Goal: Find specific page/section: Find specific page/section

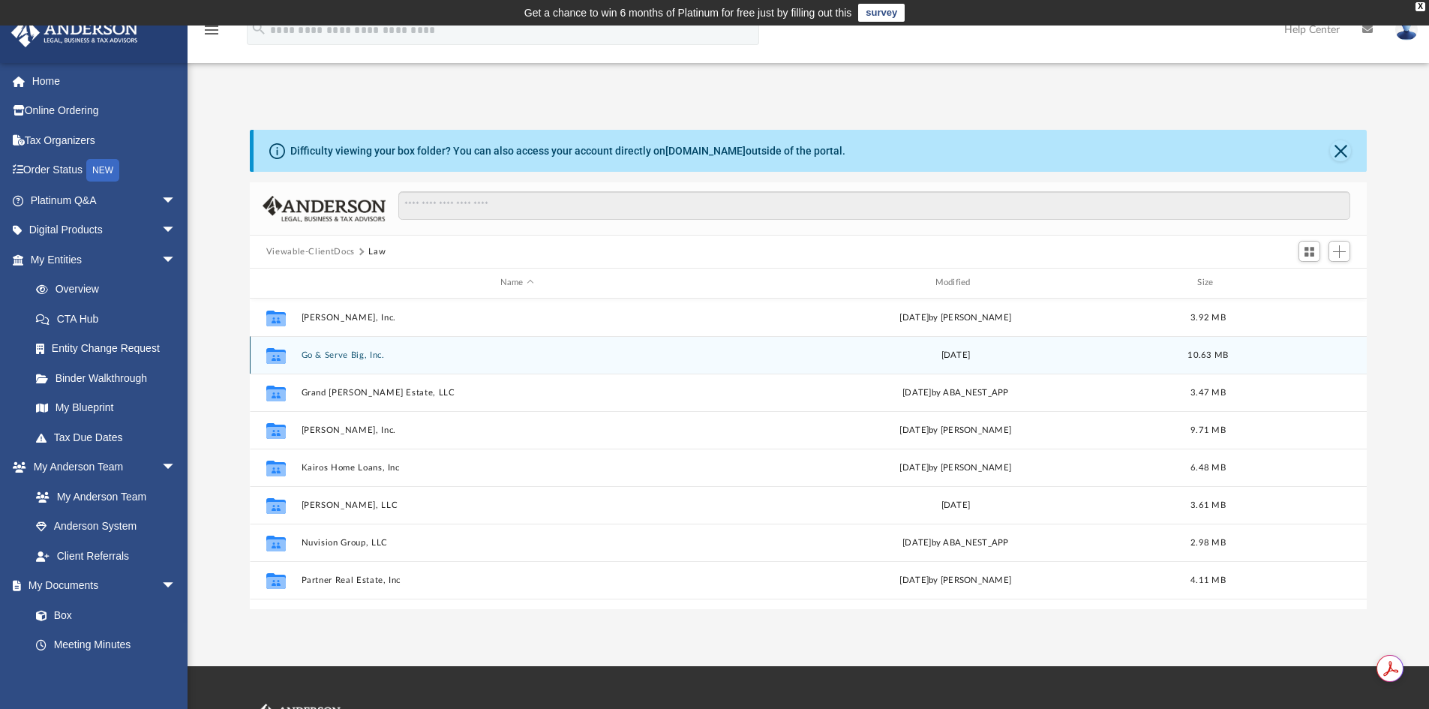
scroll to position [330, 1106]
click at [295, 359] on div "Collaborated Folder Go & Serve Big, Inc. Wed May 22 2024 10.63 MB" at bounding box center [809, 355] width 1118 height 38
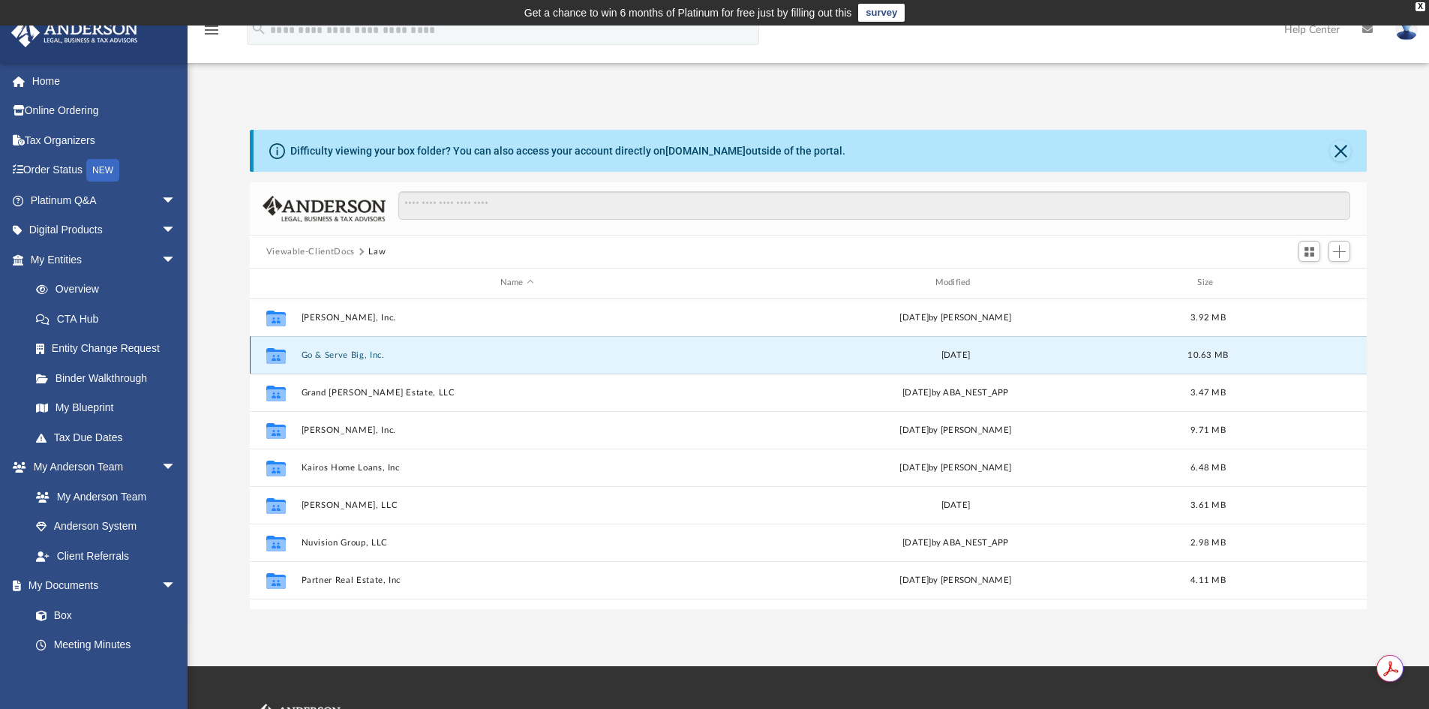
click at [309, 354] on button "Go & Serve Big, Inc." at bounding box center [517, 355] width 432 height 10
click at [372, 362] on div "Collaborated Folder Go & Serve Big, Inc. Wed May 22 2024 10.63 MB" at bounding box center [809, 355] width 1118 height 38
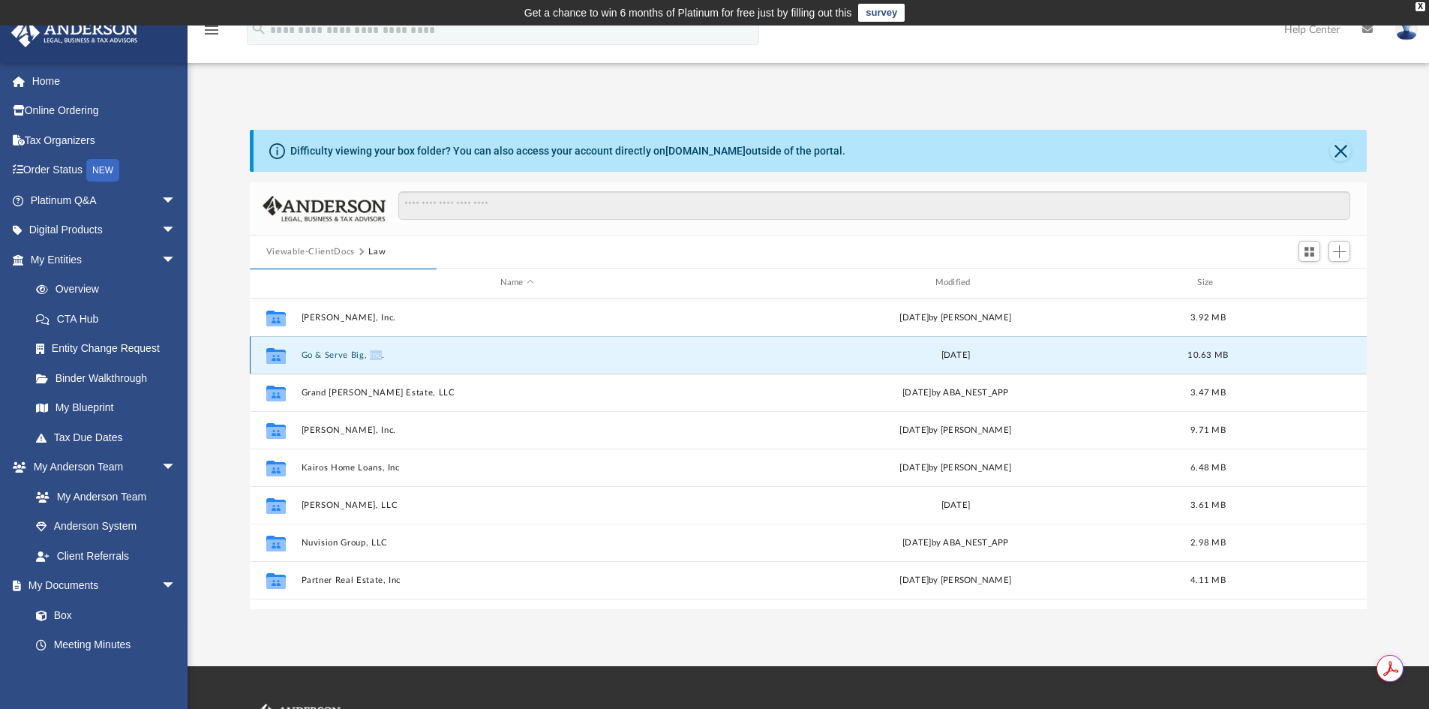
click at [342, 351] on button "Go & Serve Big, Inc." at bounding box center [517, 355] width 432 height 10
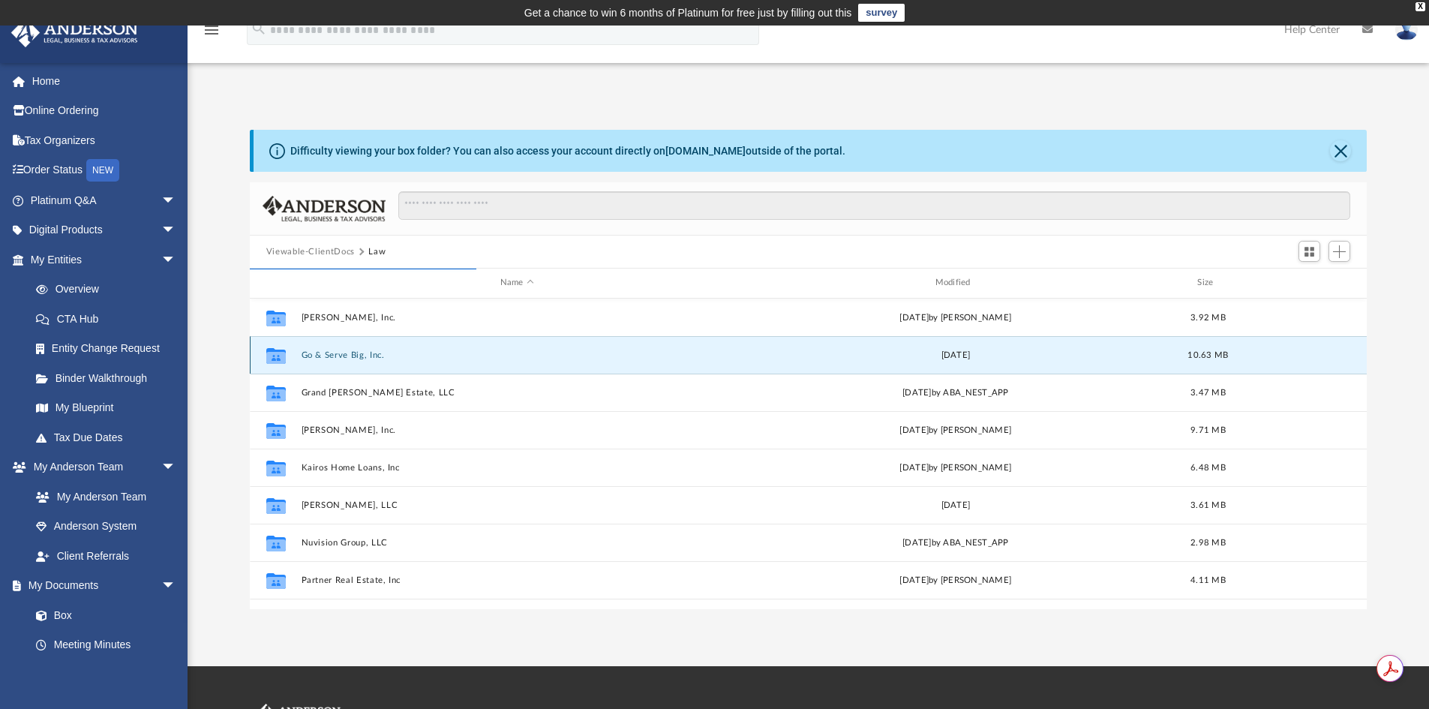
click at [275, 356] on icon "grid" at bounding box center [276, 357] width 20 height 12
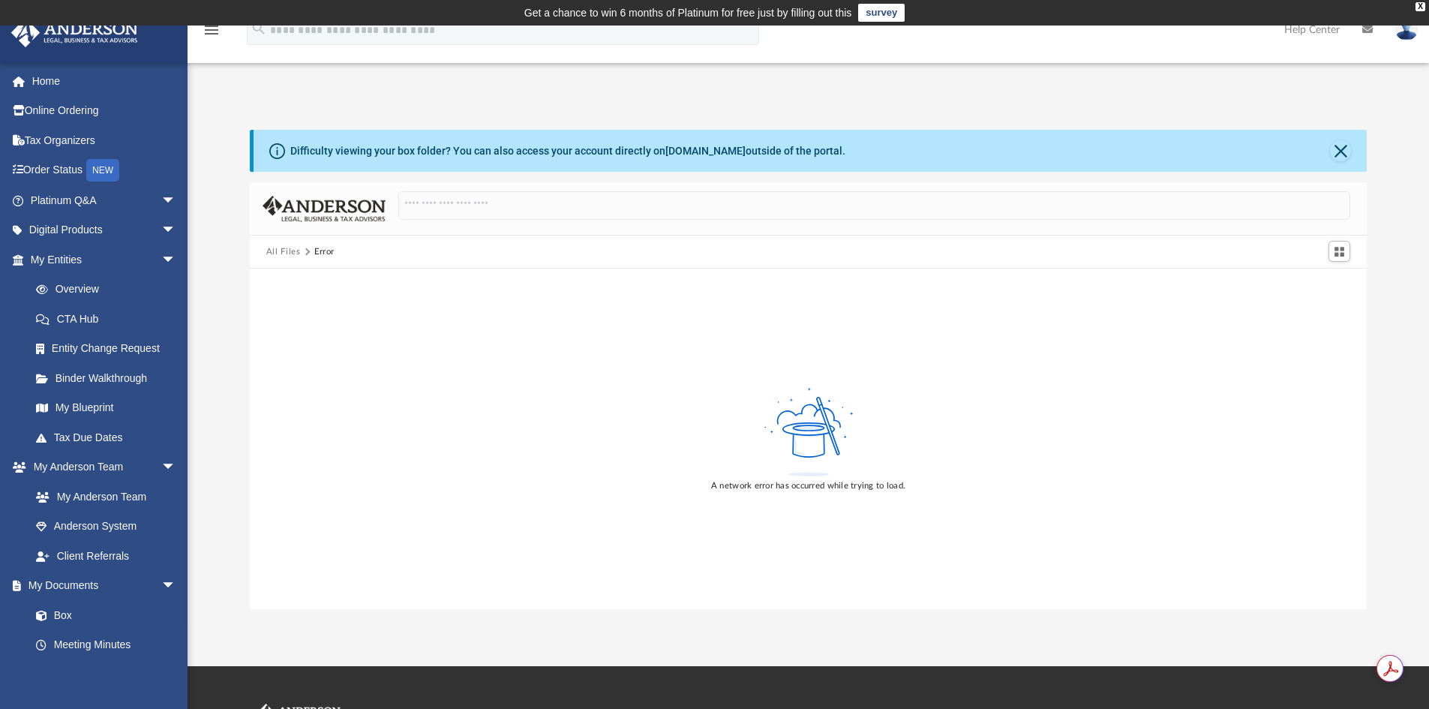
click at [277, 250] on button "All Files" at bounding box center [283, 252] width 35 height 14
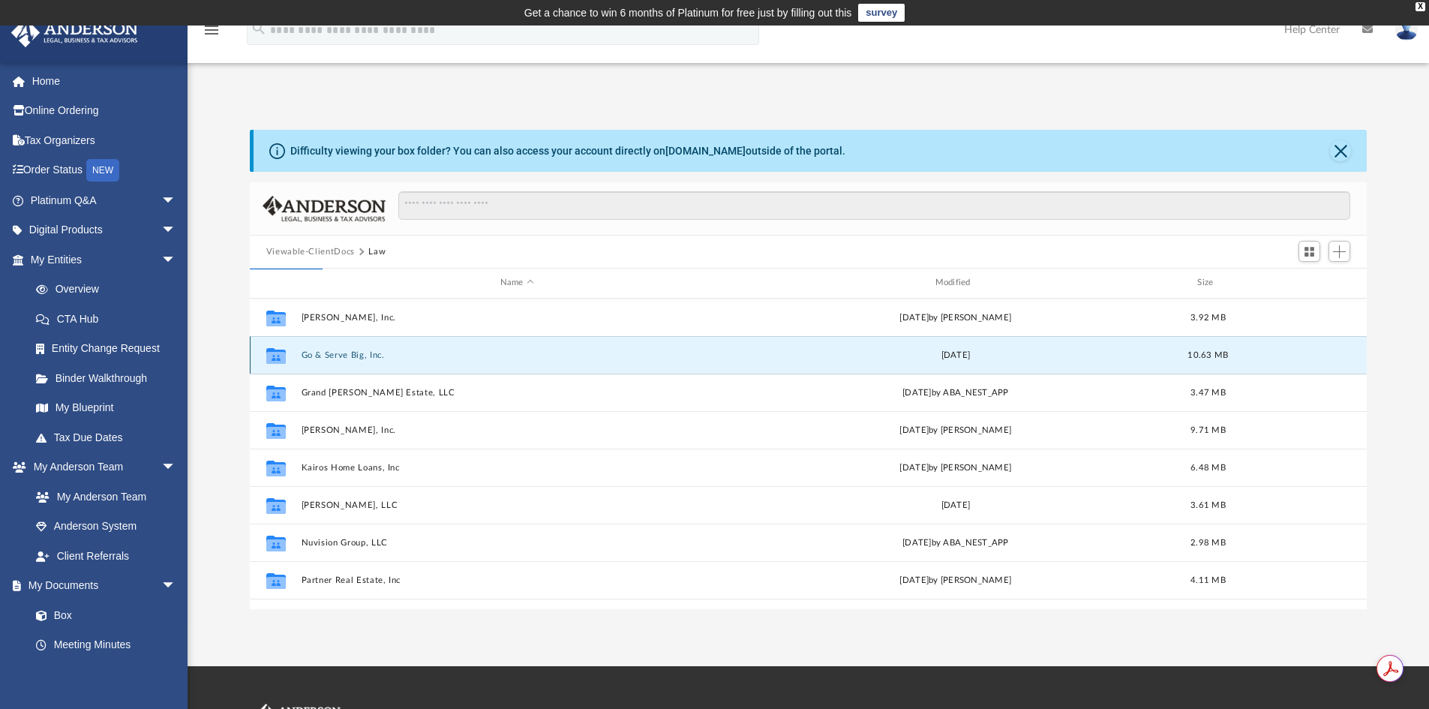
click at [326, 354] on button "Go & Serve Big, Inc." at bounding box center [517, 355] width 432 height 10
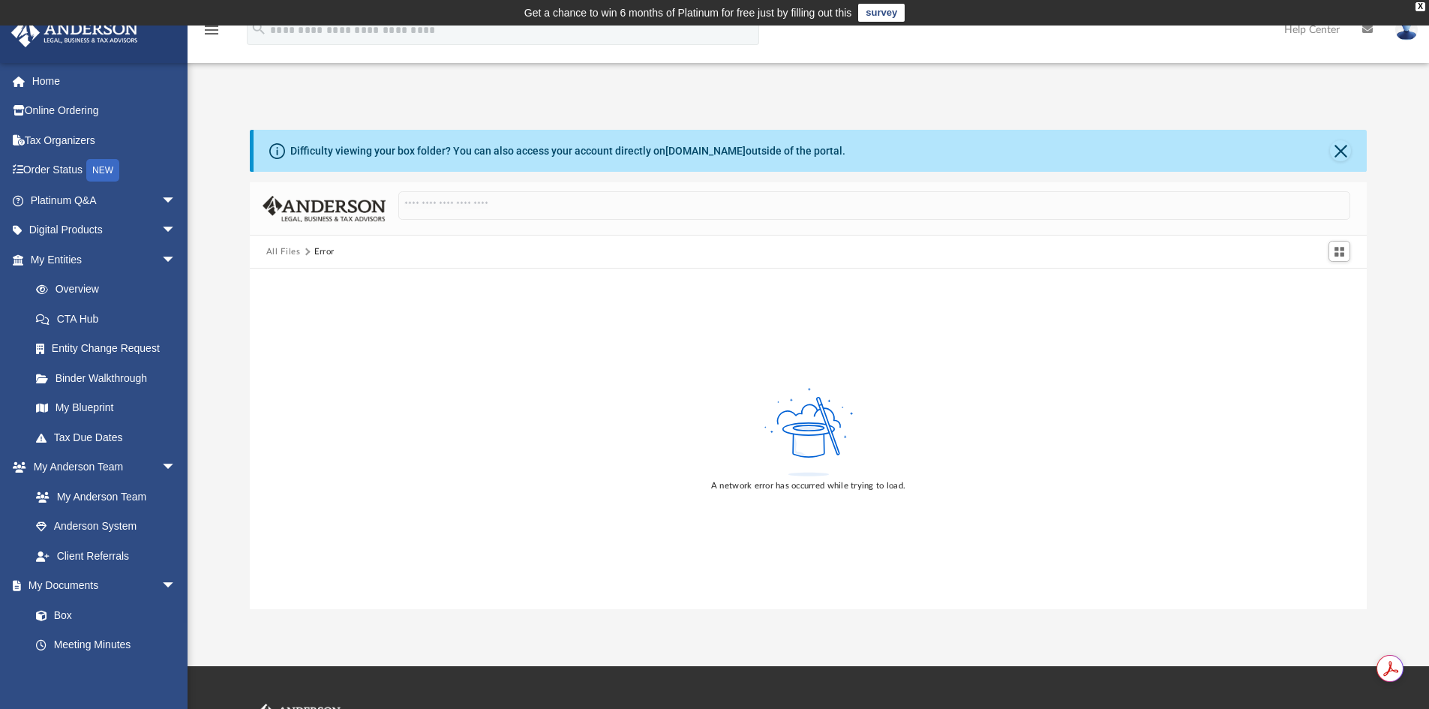
click at [285, 247] on button "All Files" at bounding box center [283, 252] width 35 height 14
click at [1421, 6] on div "X" at bounding box center [1421, 6] width 10 height 9
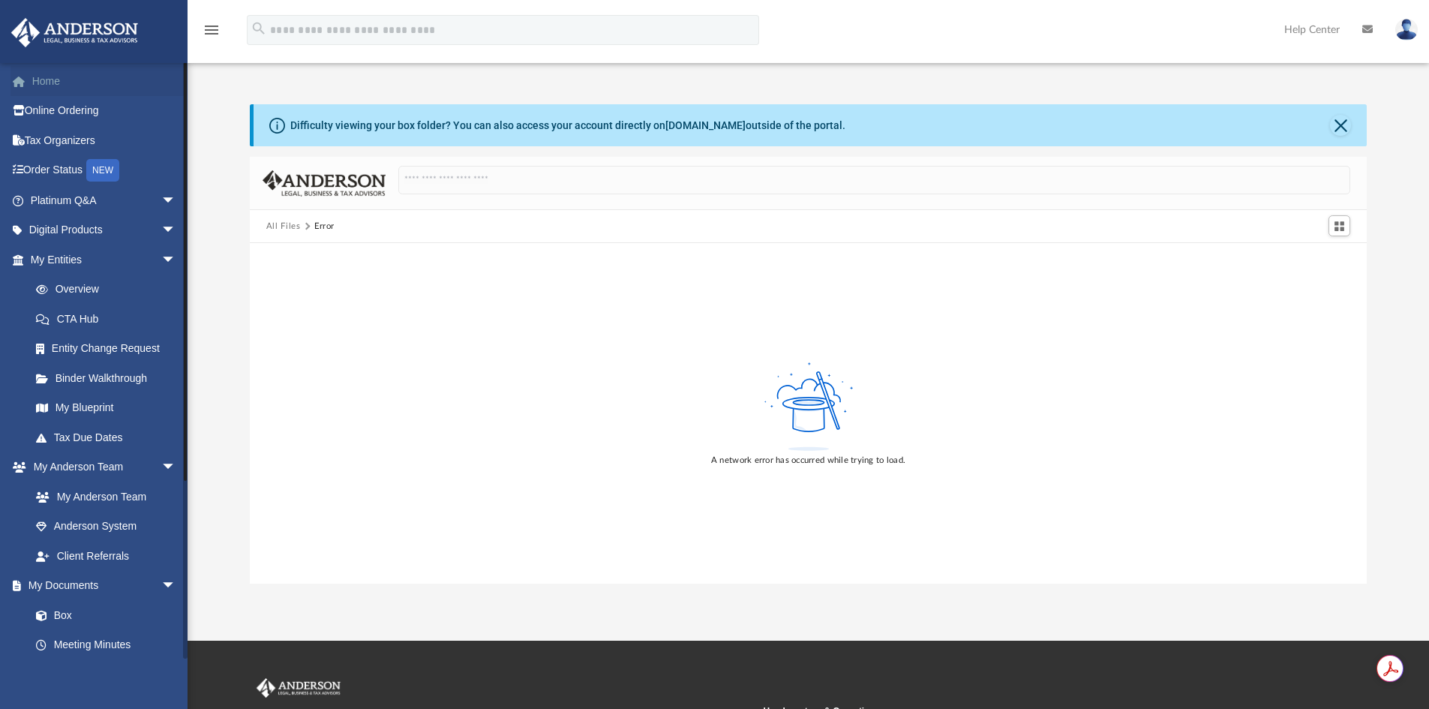
click at [34, 74] on link "Home" at bounding box center [105, 81] width 188 height 30
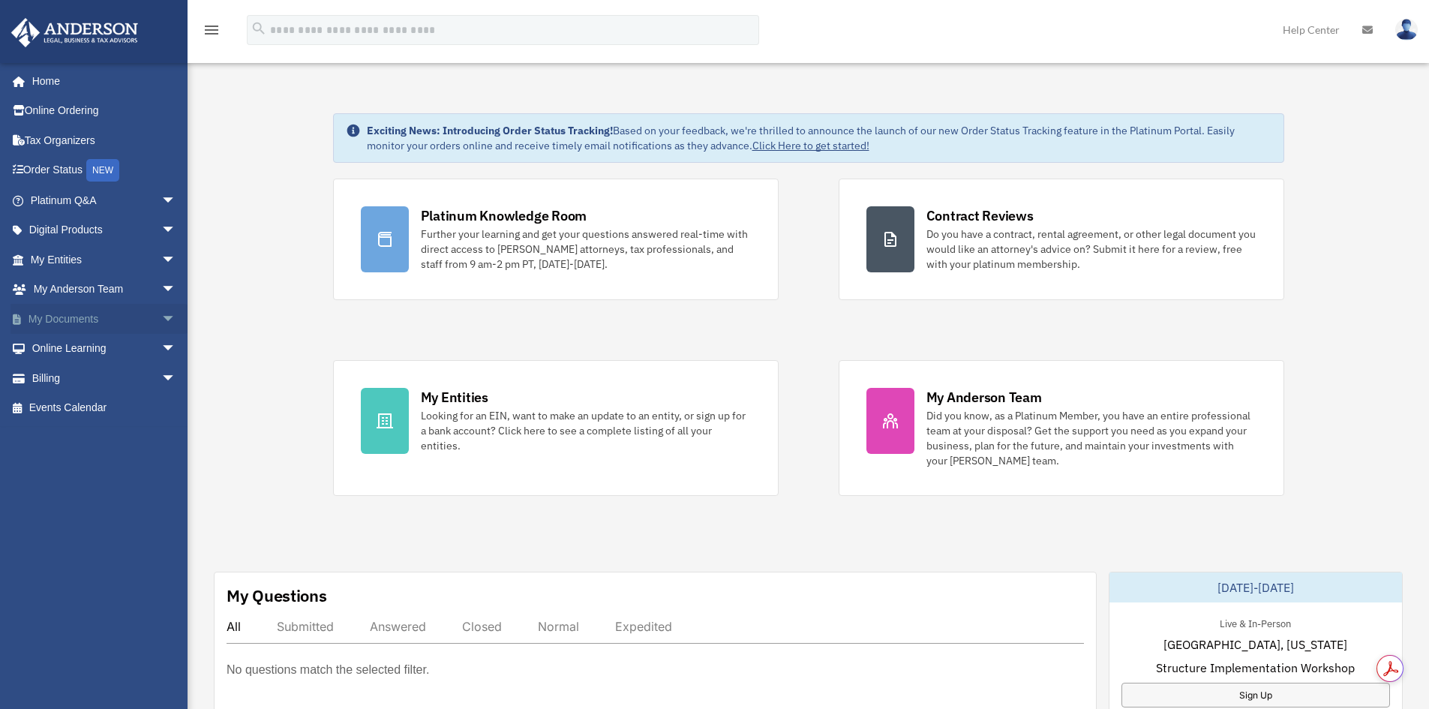
click at [110, 319] on link "My Documents arrow_drop_down" at bounding box center [105, 319] width 188 height 30
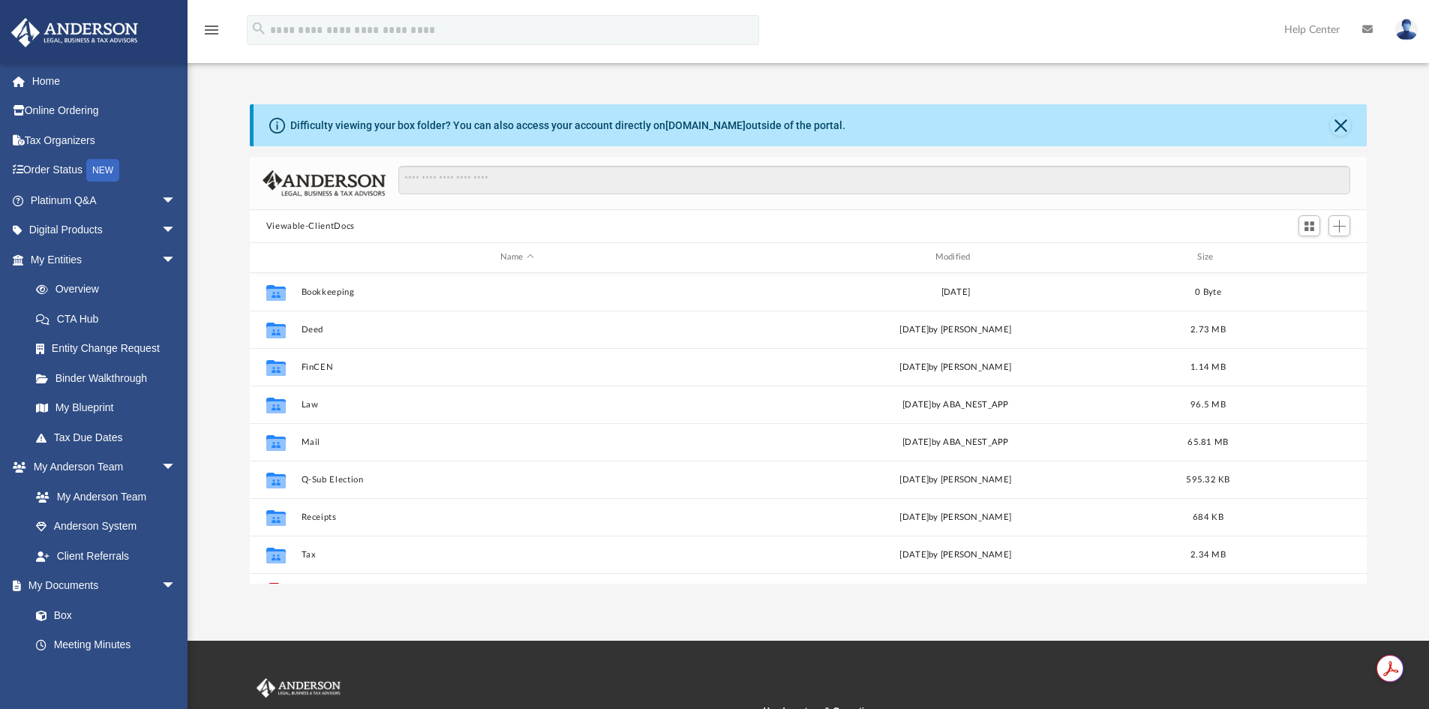
scroll to position [330, 1106]
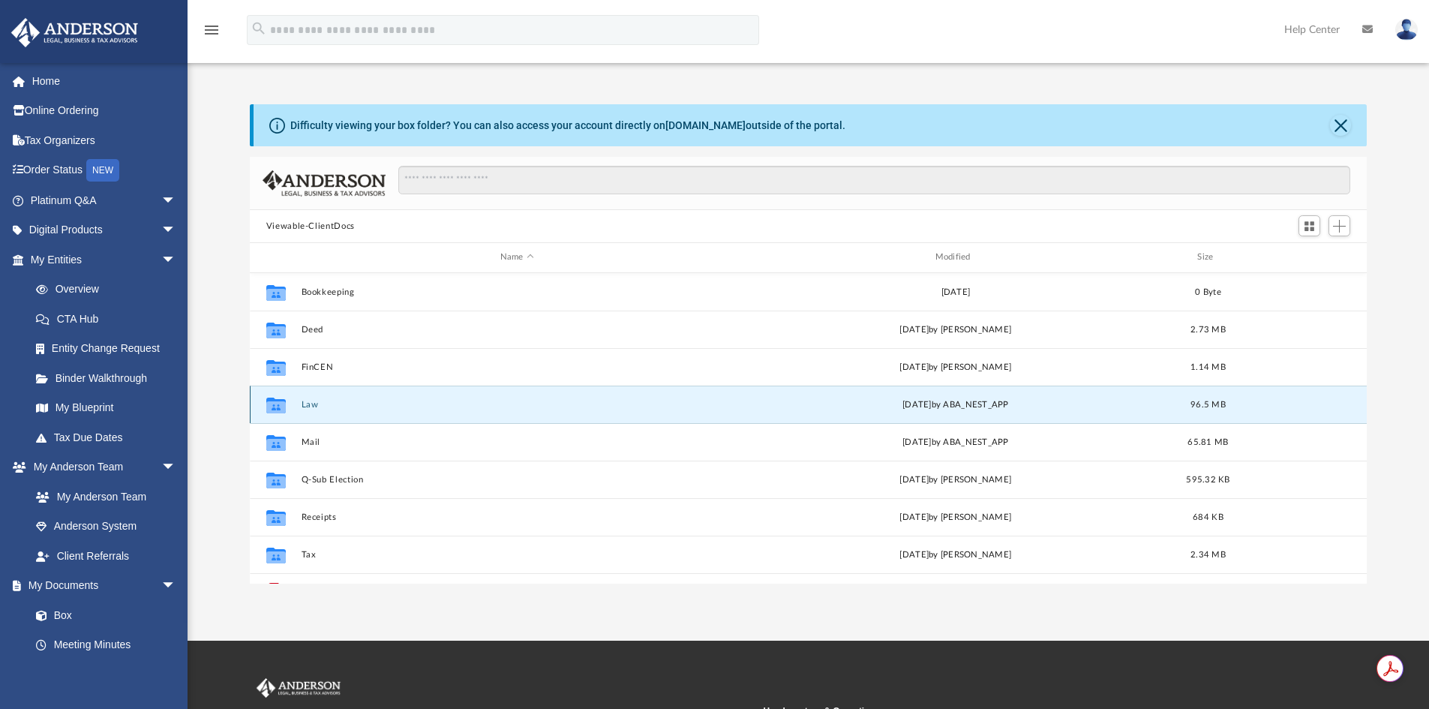
click at [310, 409] on button "Law" at bounding box center [517, 405] width 432 height 10
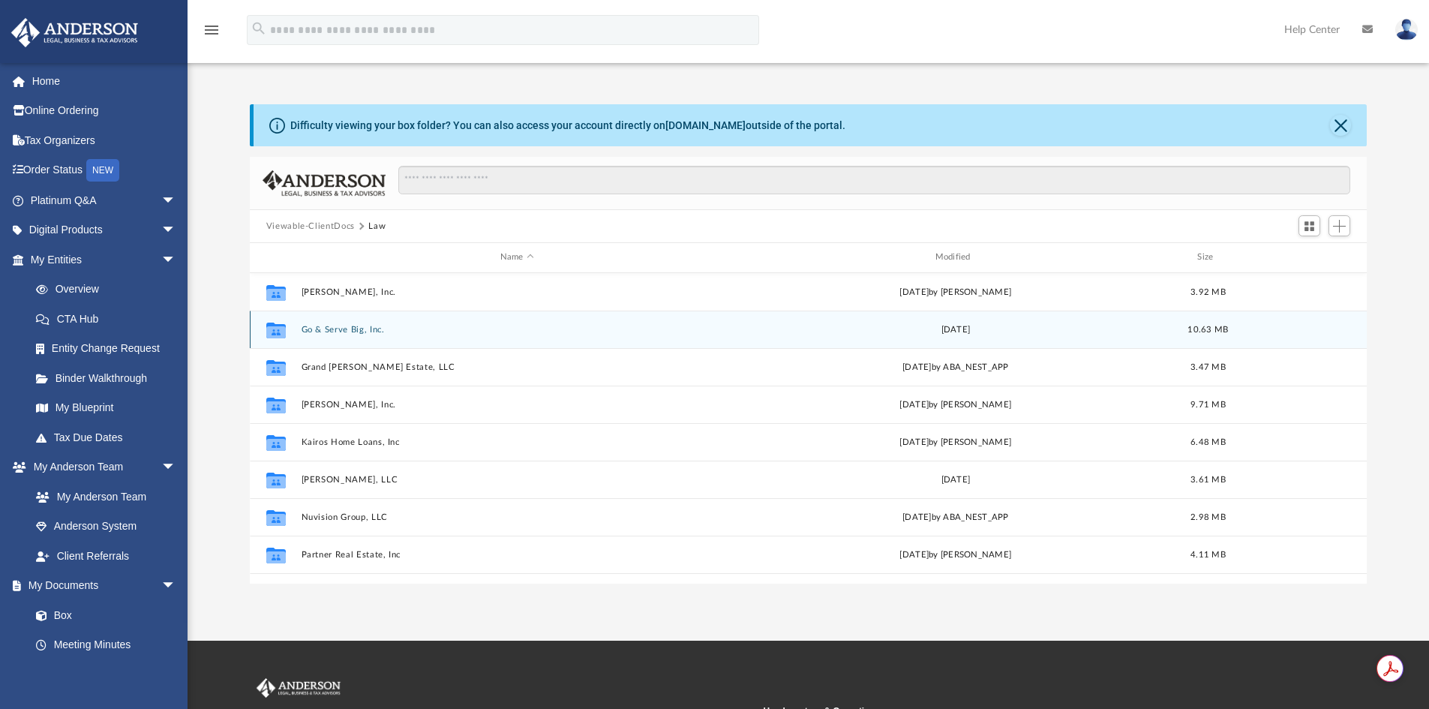
click at [329, 335] on button "Go & Serve Big, Inc." at bounding box center [517, 330] width 432 height 10
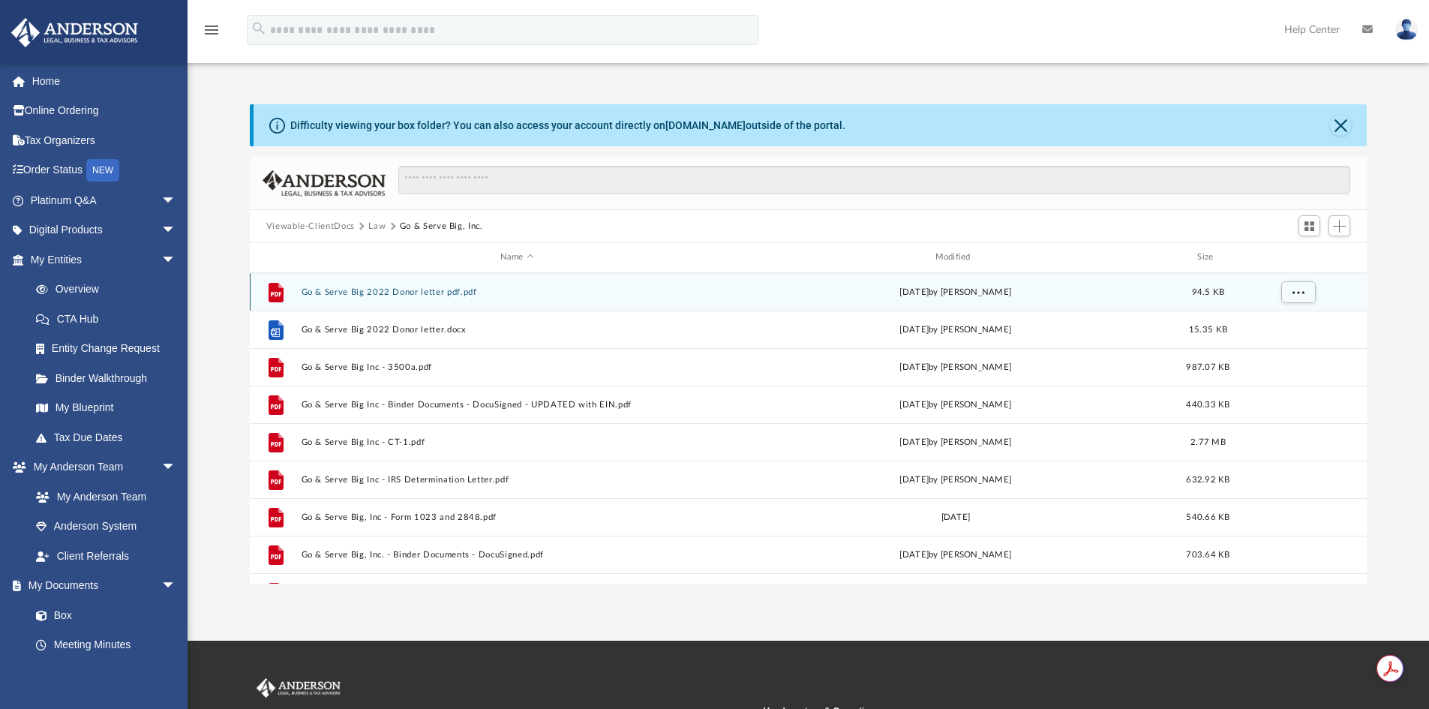
click at [439, 299] on div "File Go & Serve Big 2022 Donor letter pdf.pdf [DATE] by [PERSON_NAME] 94.5 KB" at bounding box center [809, 292] width 1118 height 38
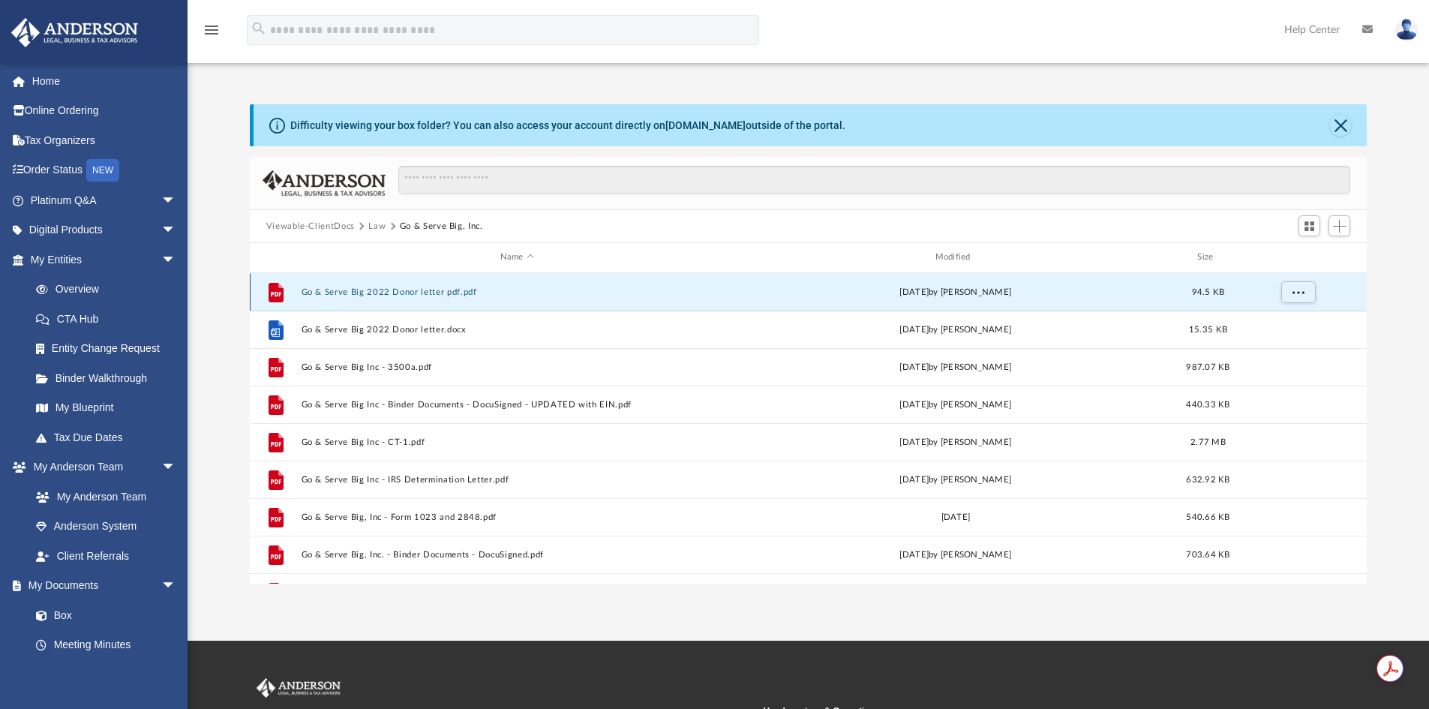
click at [440, 290] on button "Go & Serve Big 2022 Donor letter pdf.pdf" at bounding box center [517, 292] width 432 height 10
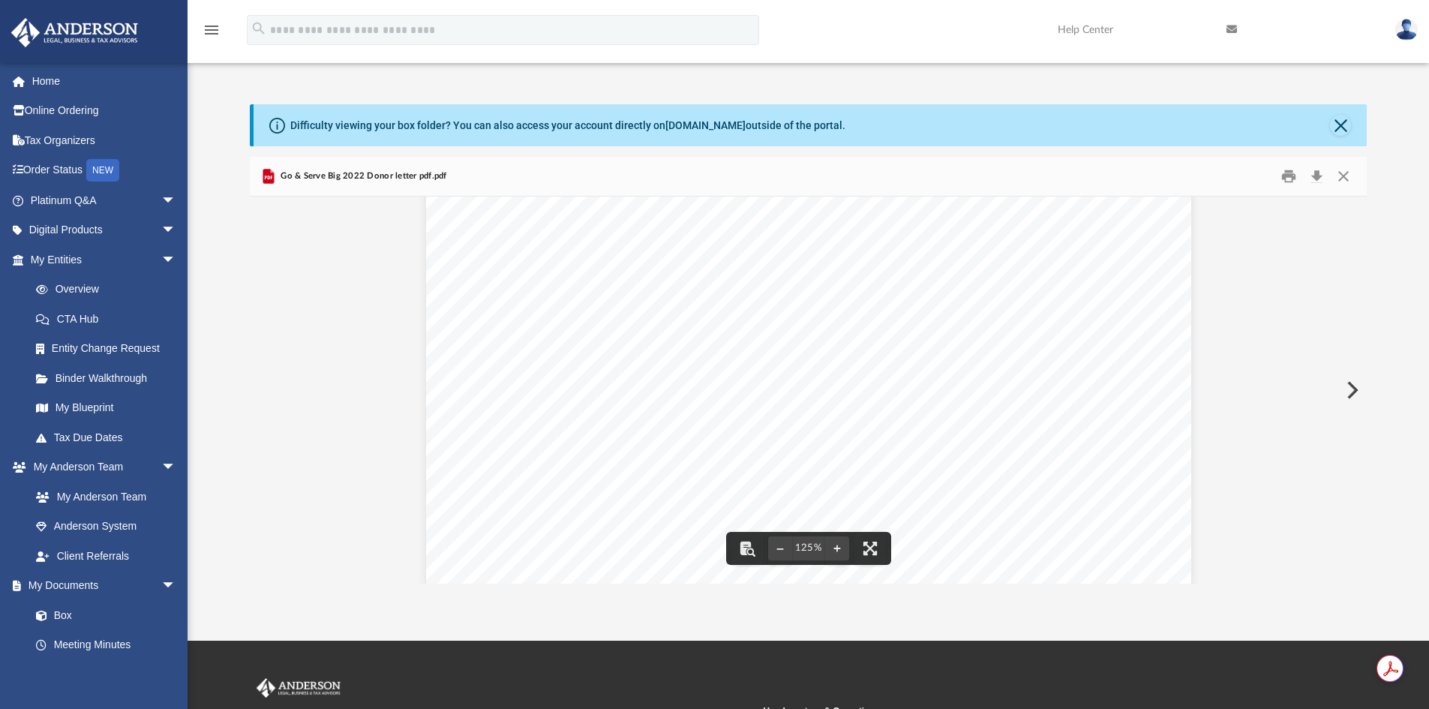
scroll to position [626, 0]
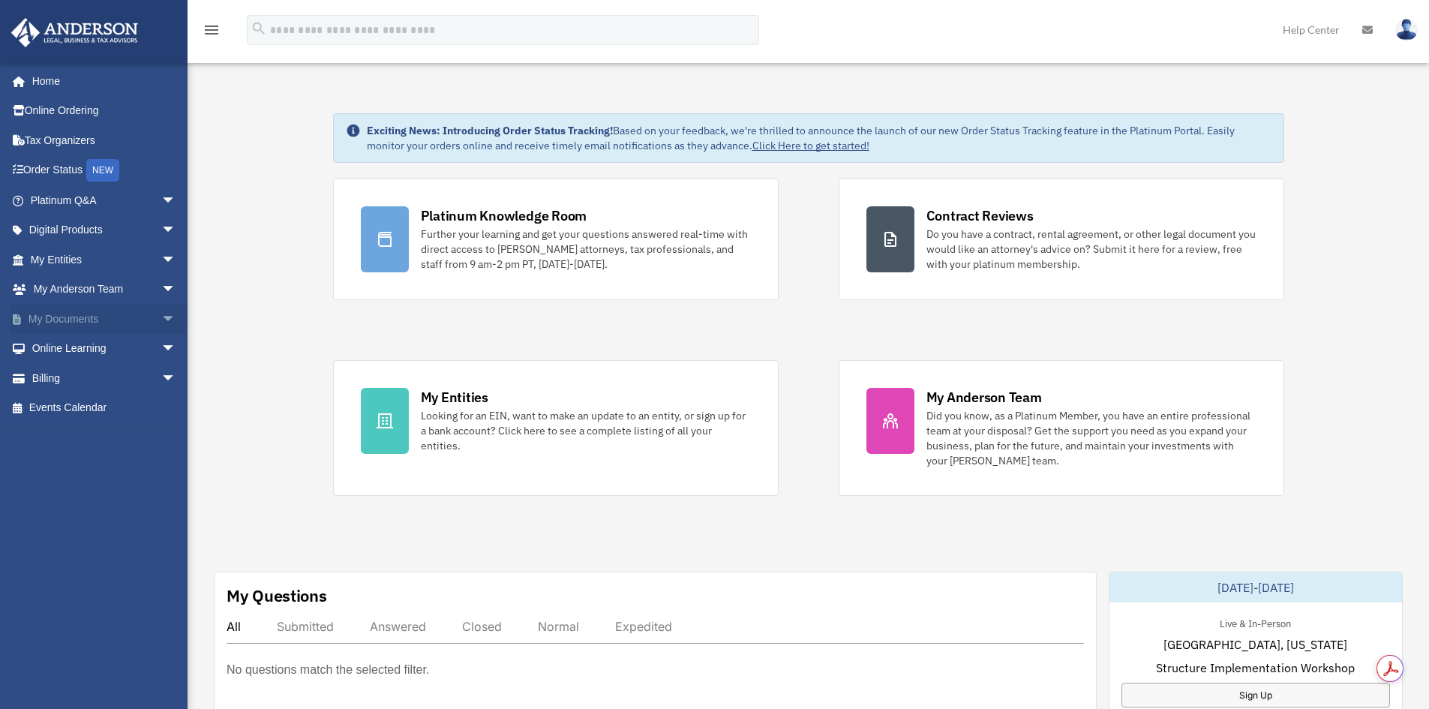
click at [74, 321] on link "My Documents arrow_drop_down" at bounding box center [105, 319] width 188 height 30
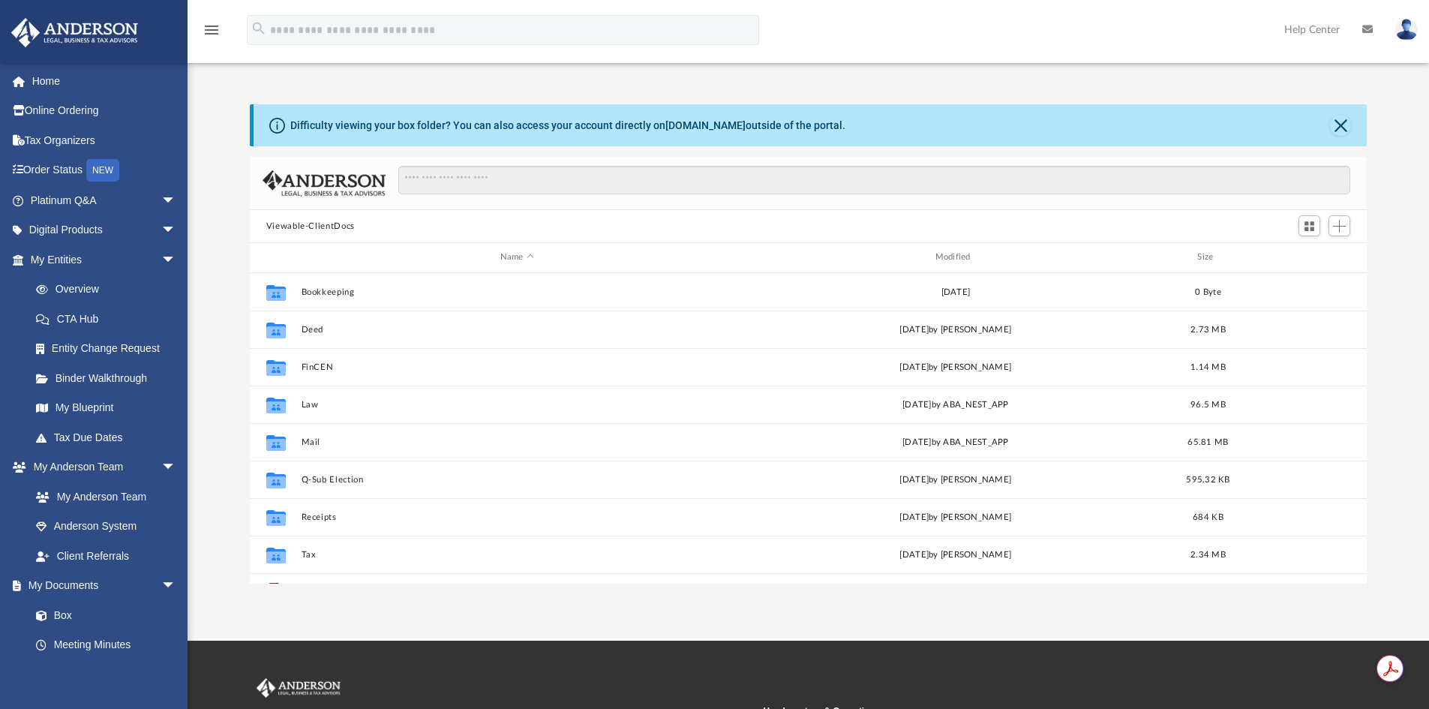
scroll to position [330, 1106]
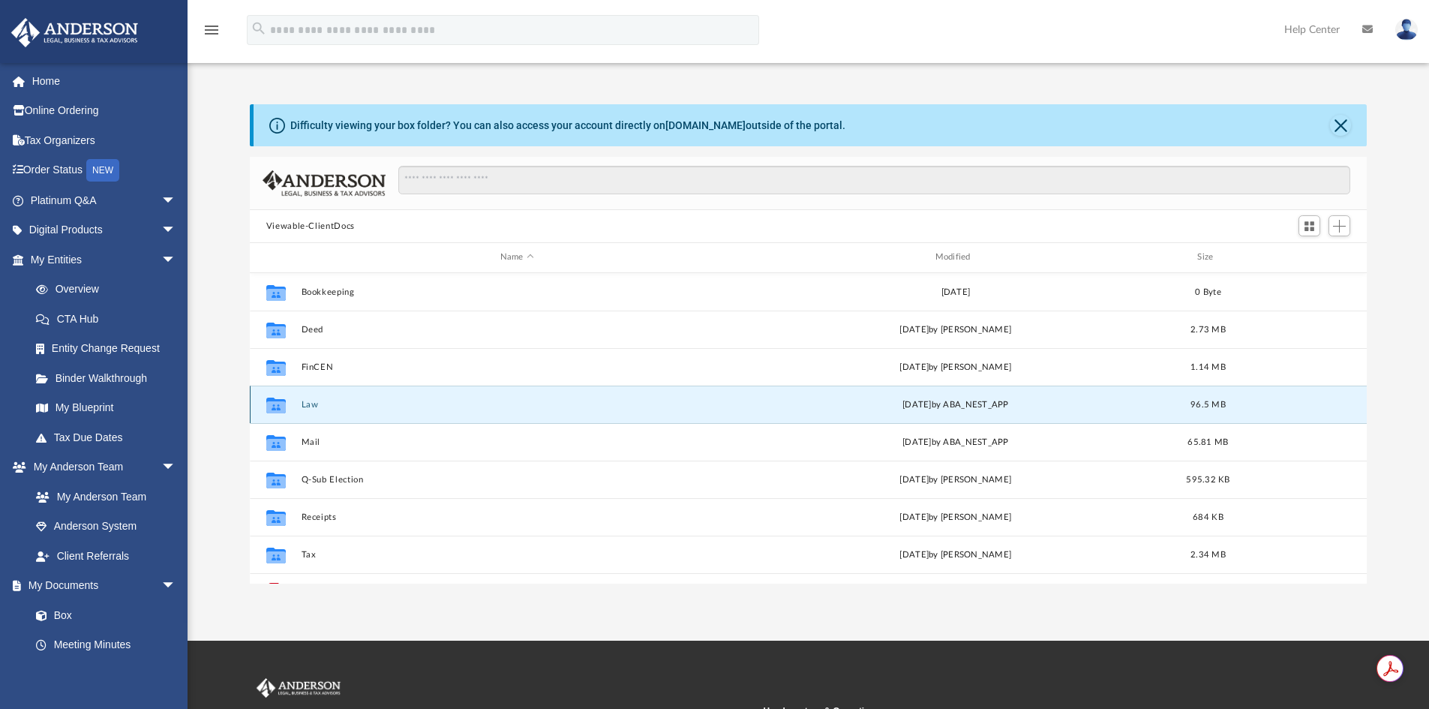
click at [311, 401] on button "Law" at bounding box center [517, 405] width 432 height 10
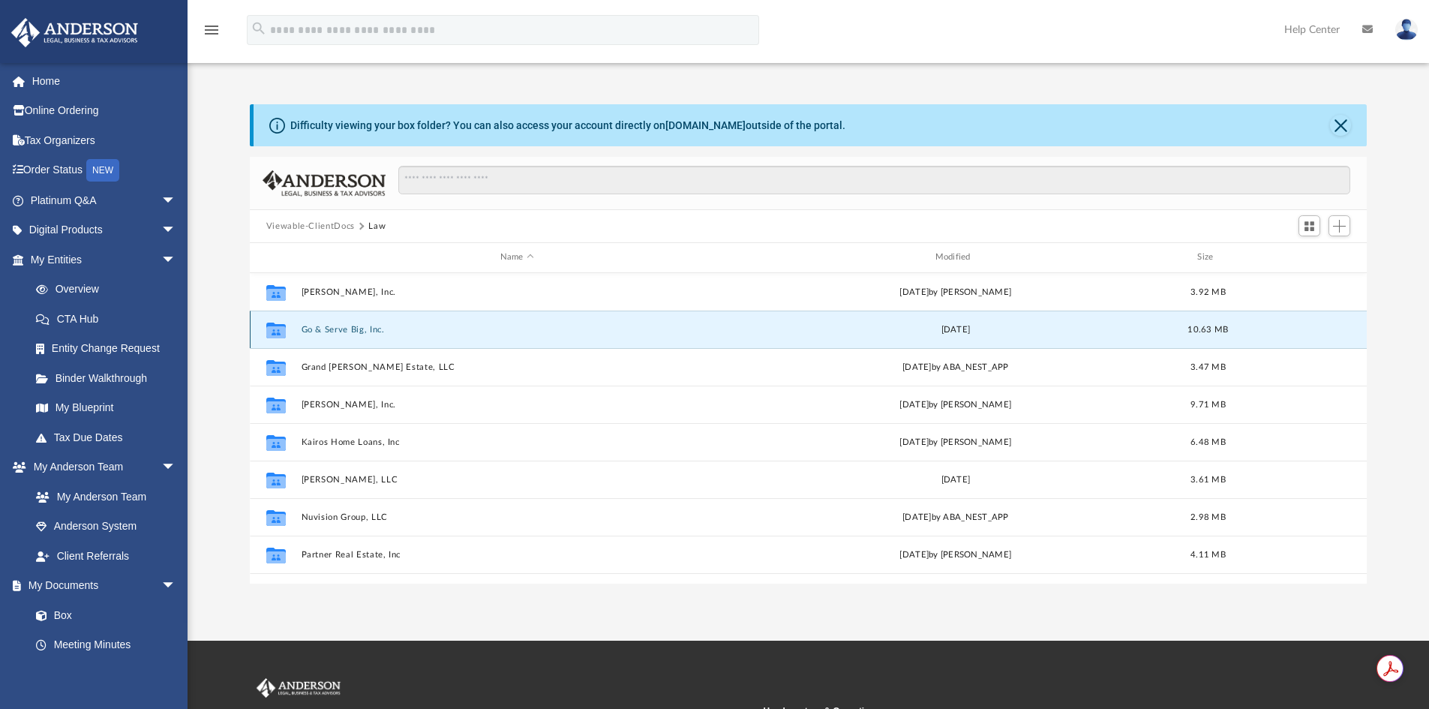
click at [341, 335] on button "Go & Serve Big, Inc." at bounding box center [517, 330] width 432 height 10
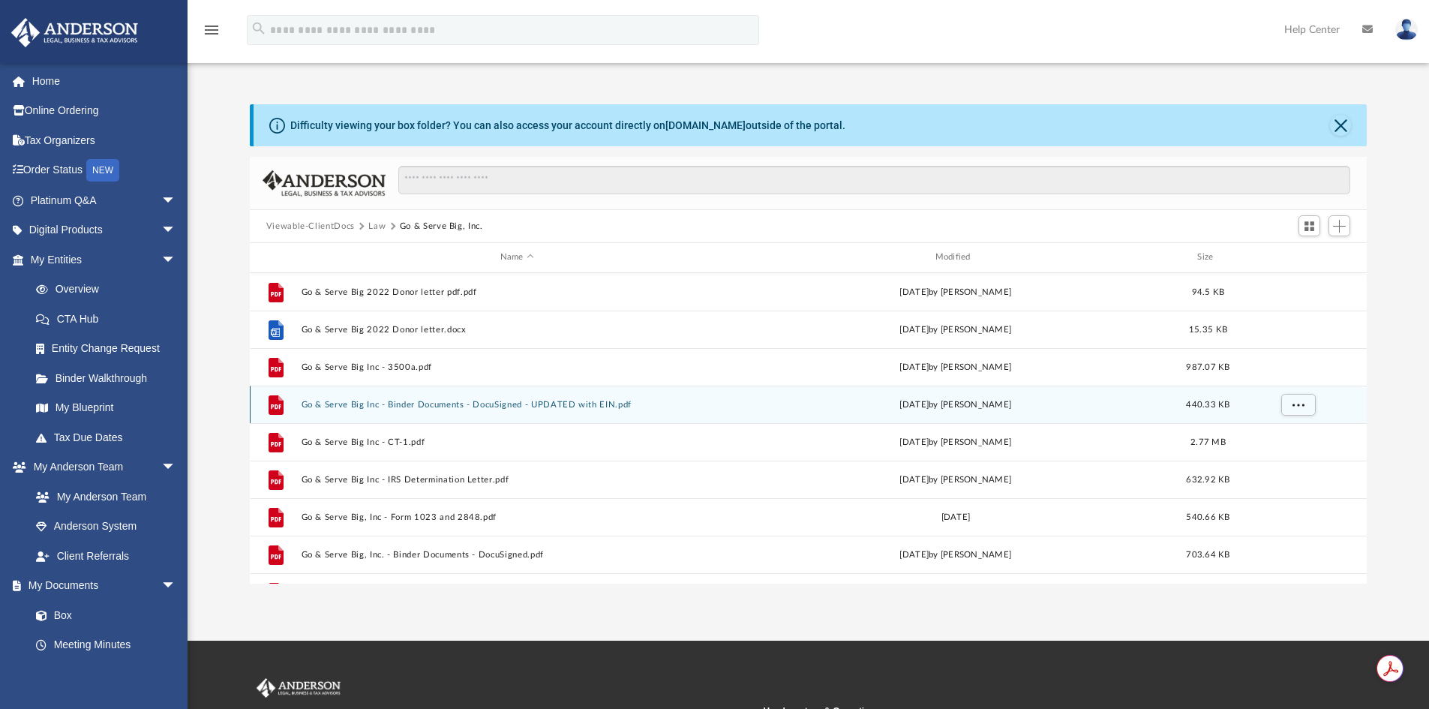
click at [380, 408] on button "Go & Serve Big Inc - Binder Documents - DocuSigned - UPDATED with EIN.pdf" at bounding box center [517, 405] width 432 height 10
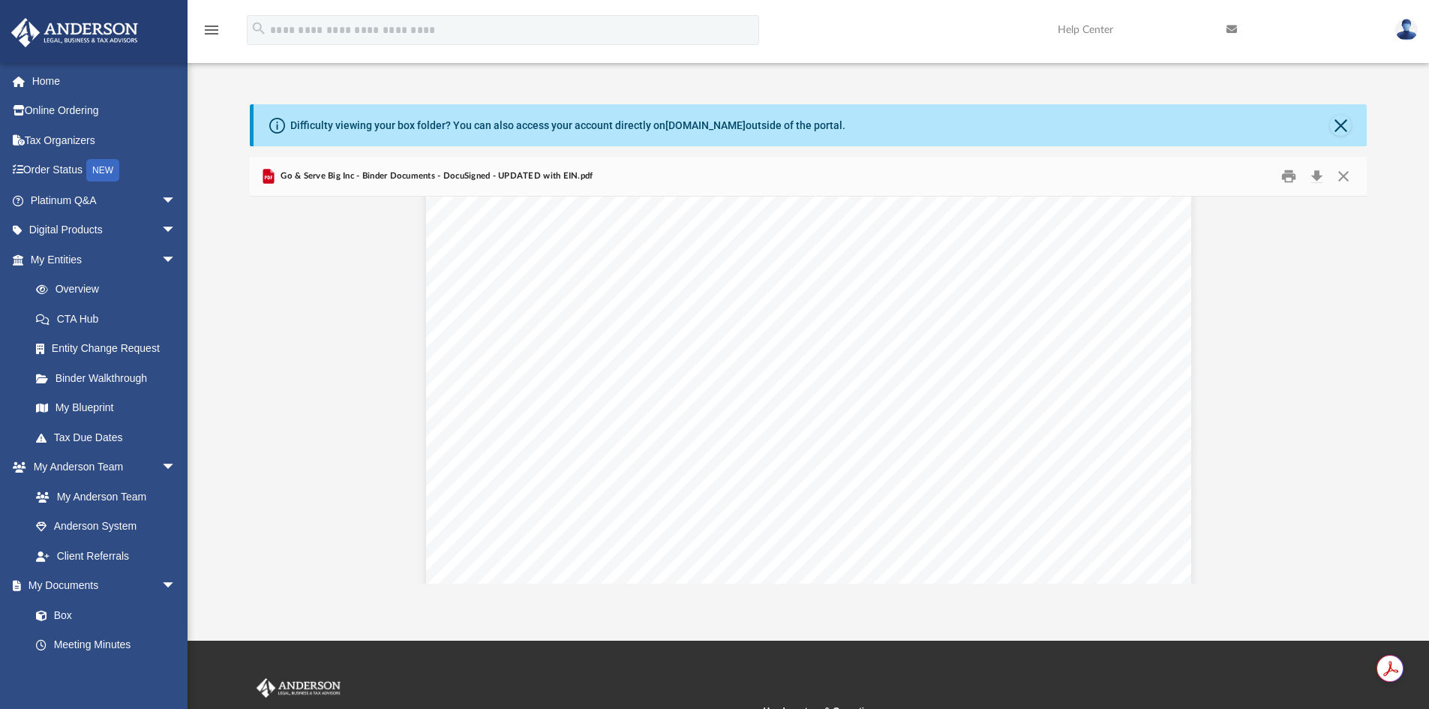
scroll to position [1743, 0]
